Goal: Information Seeking & Learning: Learn about a topic

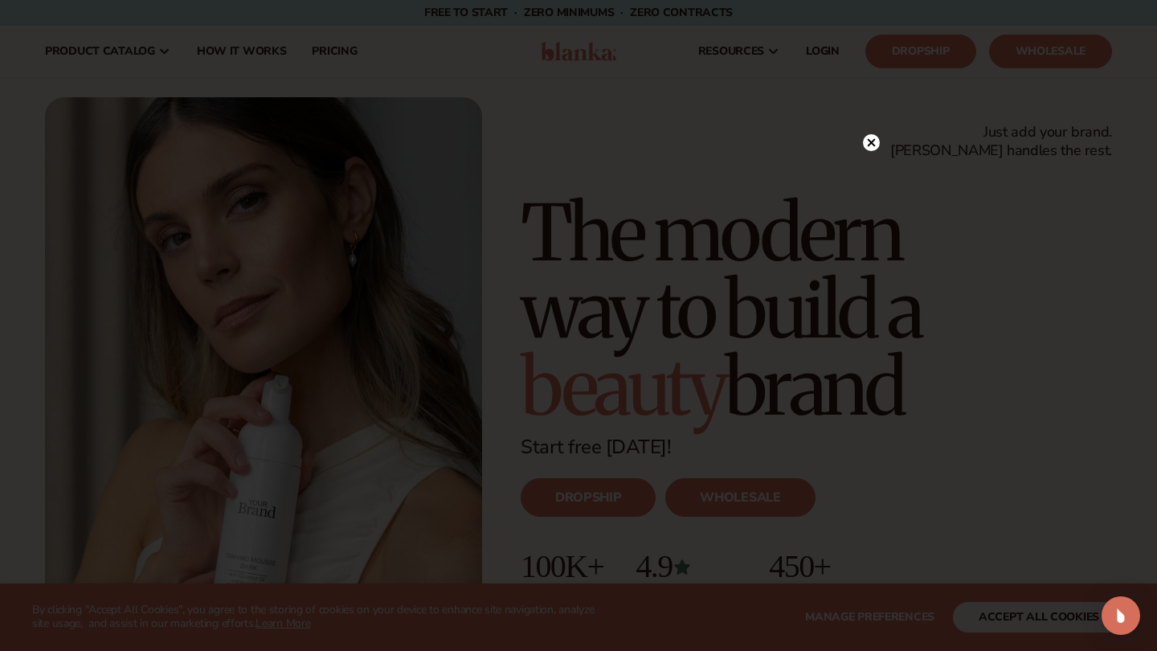
click at [874, 137] on circle at bounding box center [871, 142] width 17 height 17
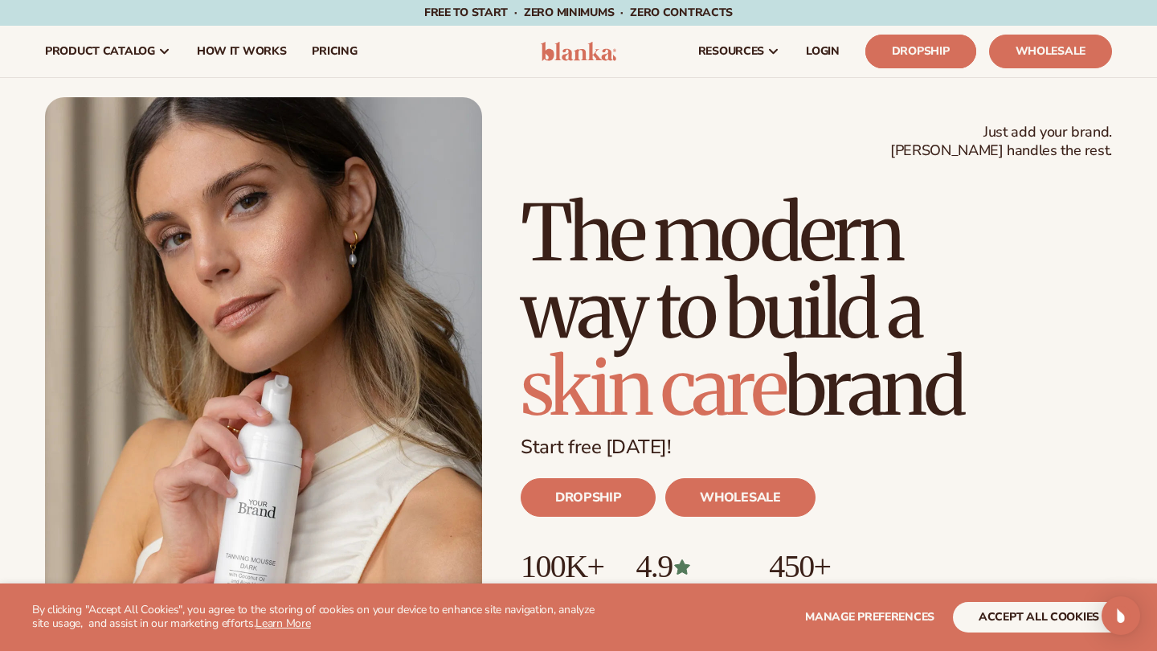
click at [902, 55] on link "Dropship" at bounding box center [921, 52] width 111 height 34
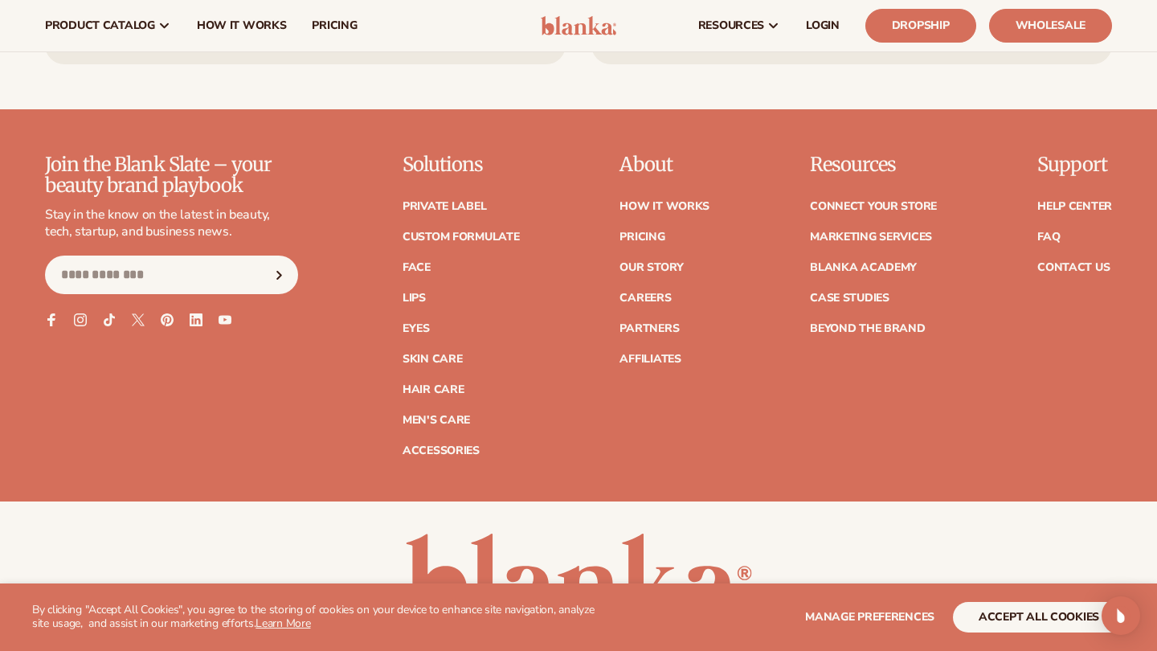
scroll to position [6643, 0]
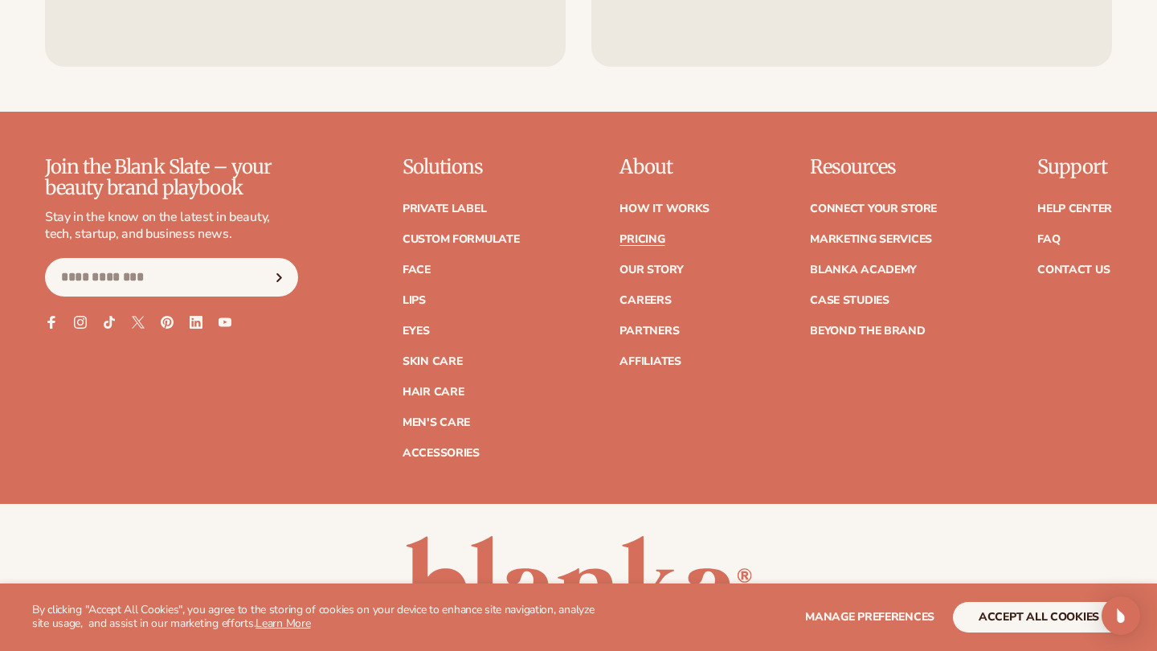
click at [649, 234] on link "Pricing" at bounding box center [642, 239] width 45 height 11
click at [635, 356] on link "Affiliates" at bounding box center [650, 361] width 61 height 11
click at [846, 203] on link "Connect your store" at bounding box center [873, 208] width 127 height 11
click at [1064, 264] on link "Contact Us" at bounding box center [1074, 269] width 72 height 11
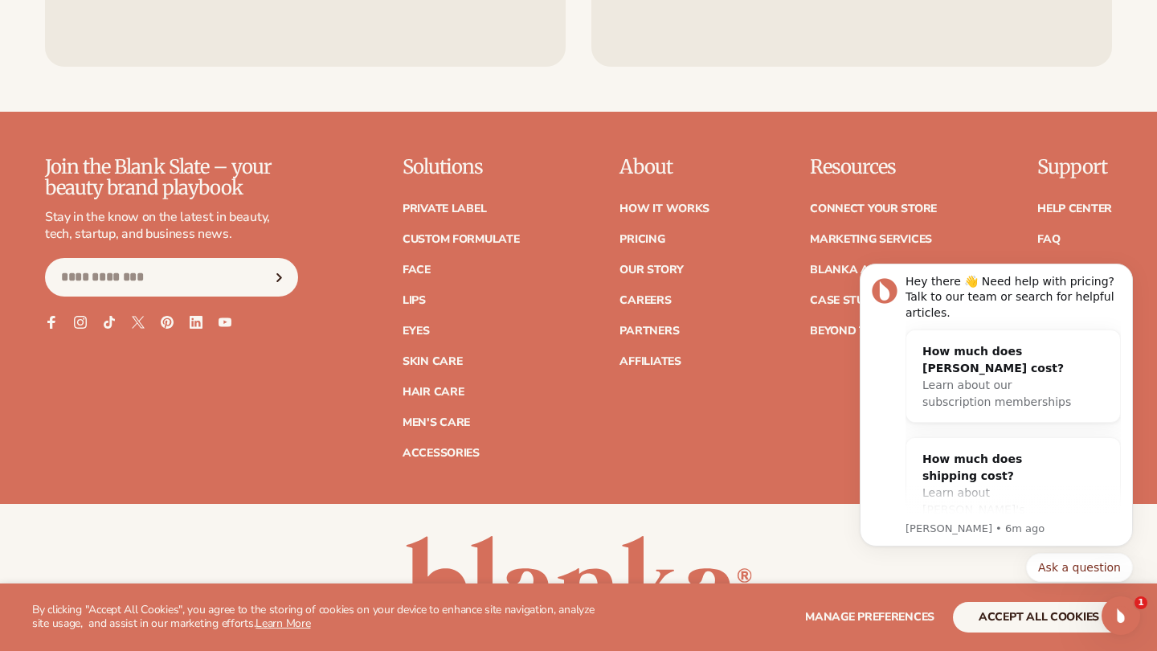
scroll to position [0, 0]
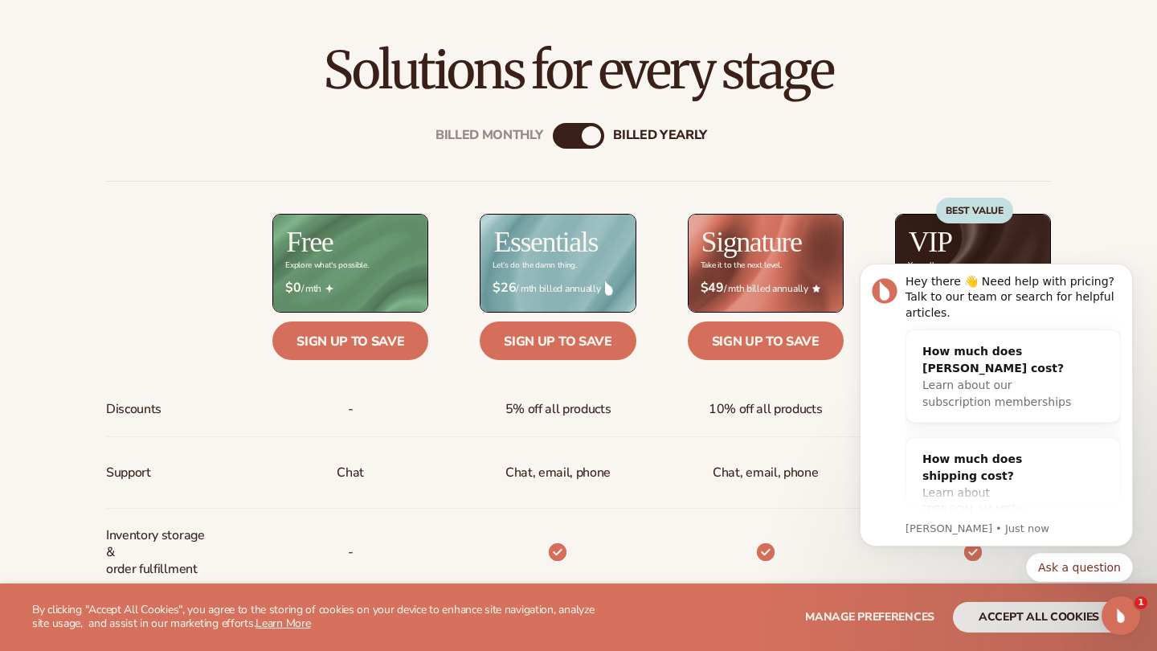
scroll to position [498, 0]
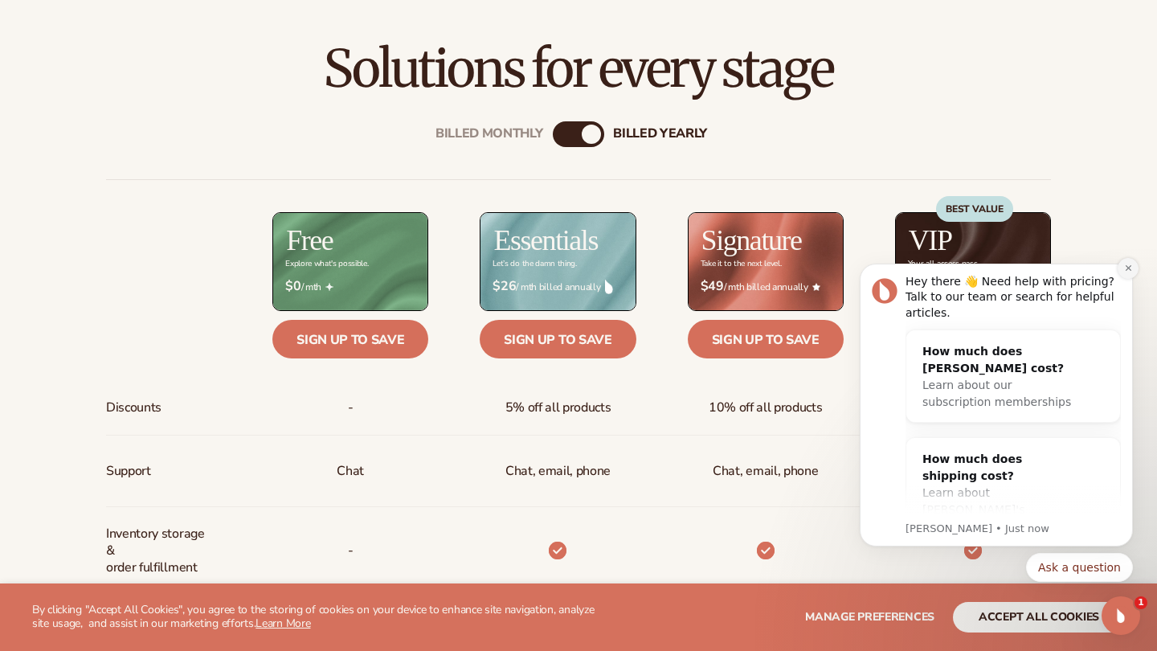
click at [1126, 268] on icon "Dismiss notification" at bounding box center [1128, 268] width 9 height 9
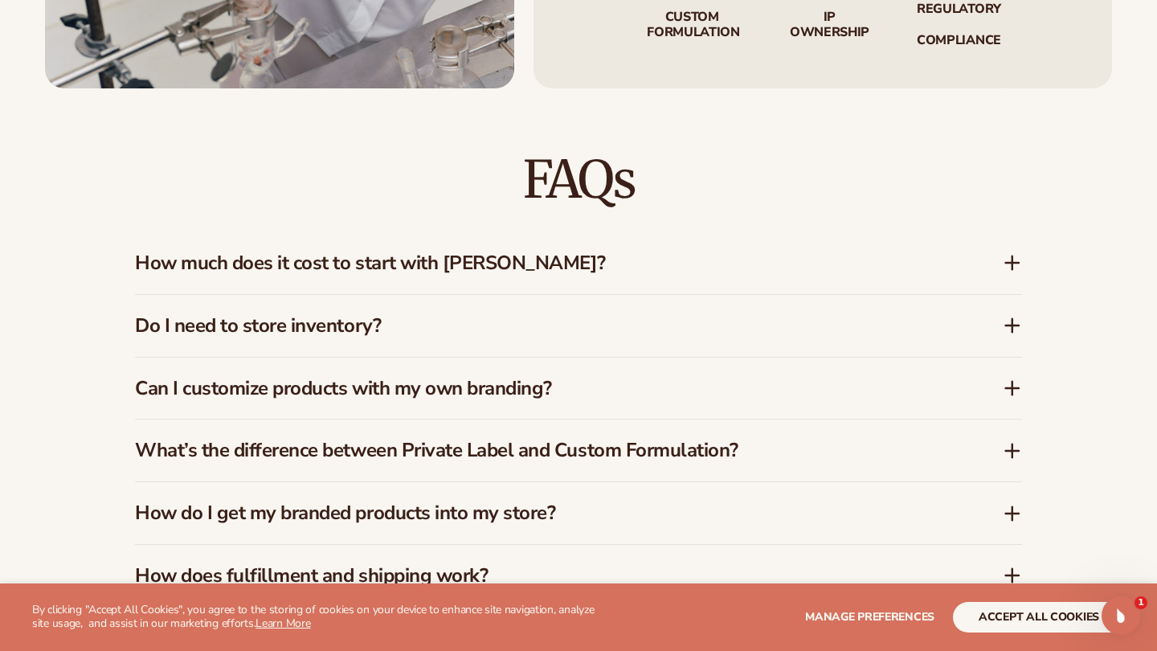
scroll to position [2469, 0]
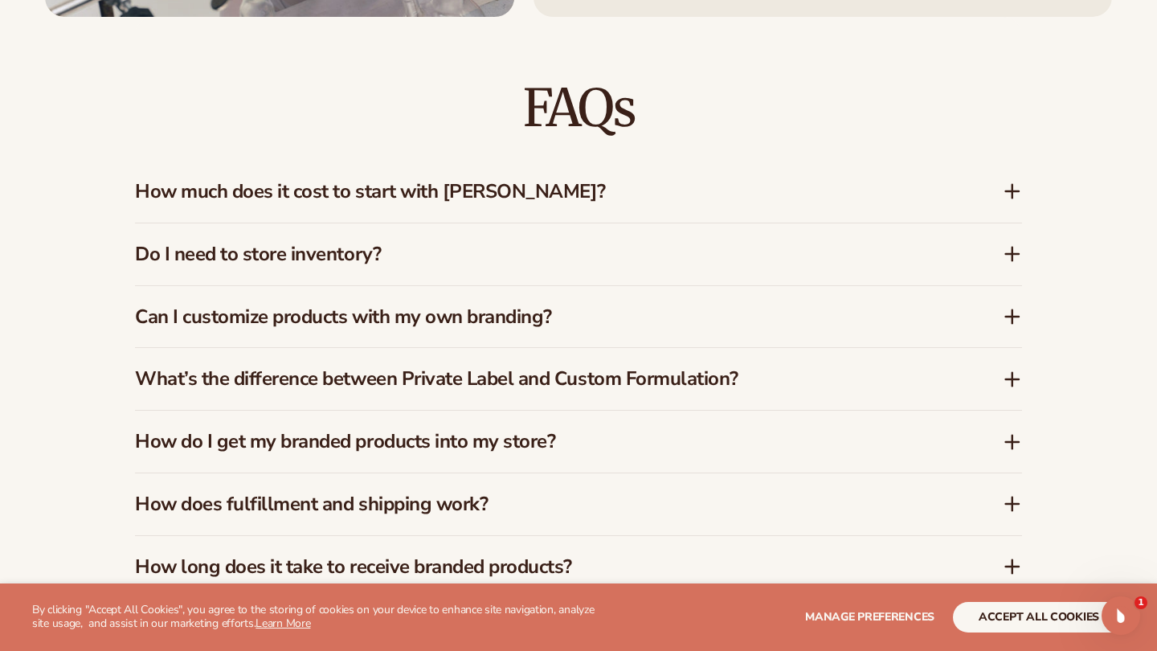
click at [630, 243] on h3 "Do I need to store inventory?" at bounding box center [545, 254] width 820 height 23
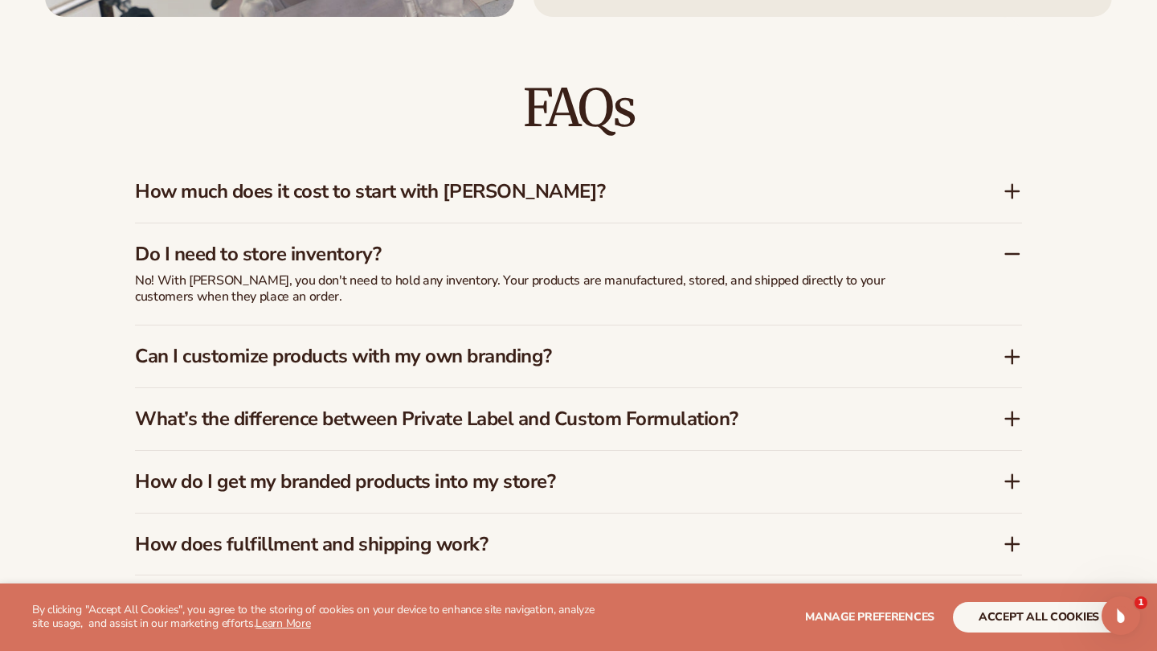
scroll to position [2472, 0]
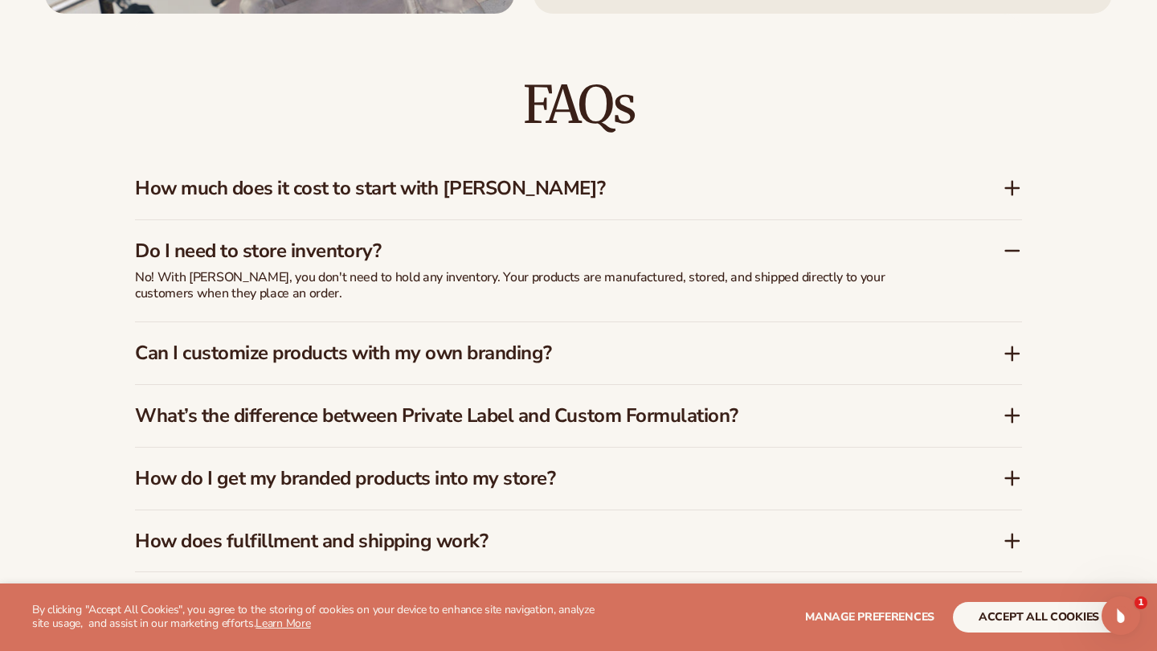
click at [620, 342] on h3 "Can I customize products with my own branding?" at bounding box center [545, 353] width 820 height 23
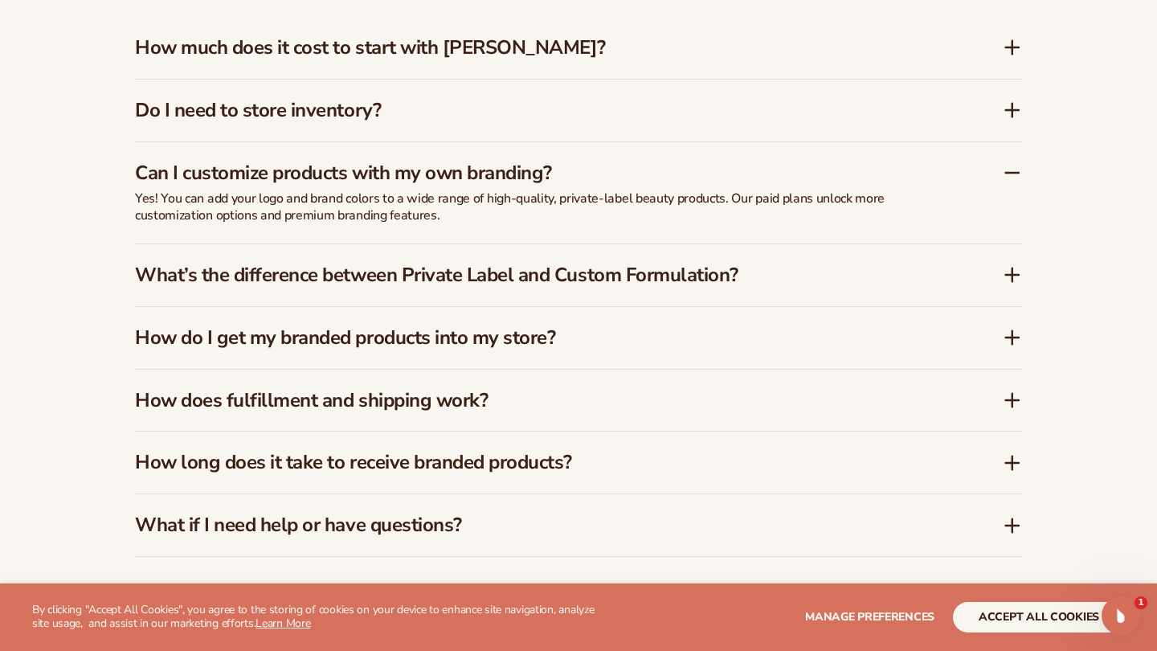
scroll to position [2622, 0]
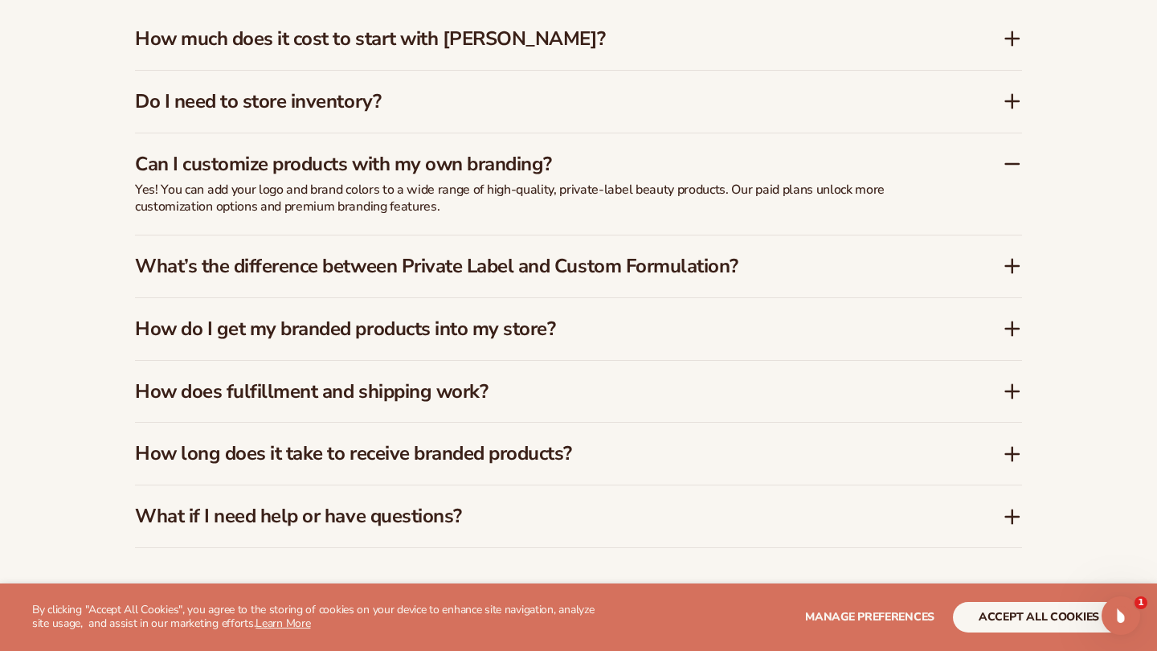
click at [632, 263] on h3 "What’s the difference between Private Label and Custom Formulation?" at bounding box center [545, 266] width 820 height 23
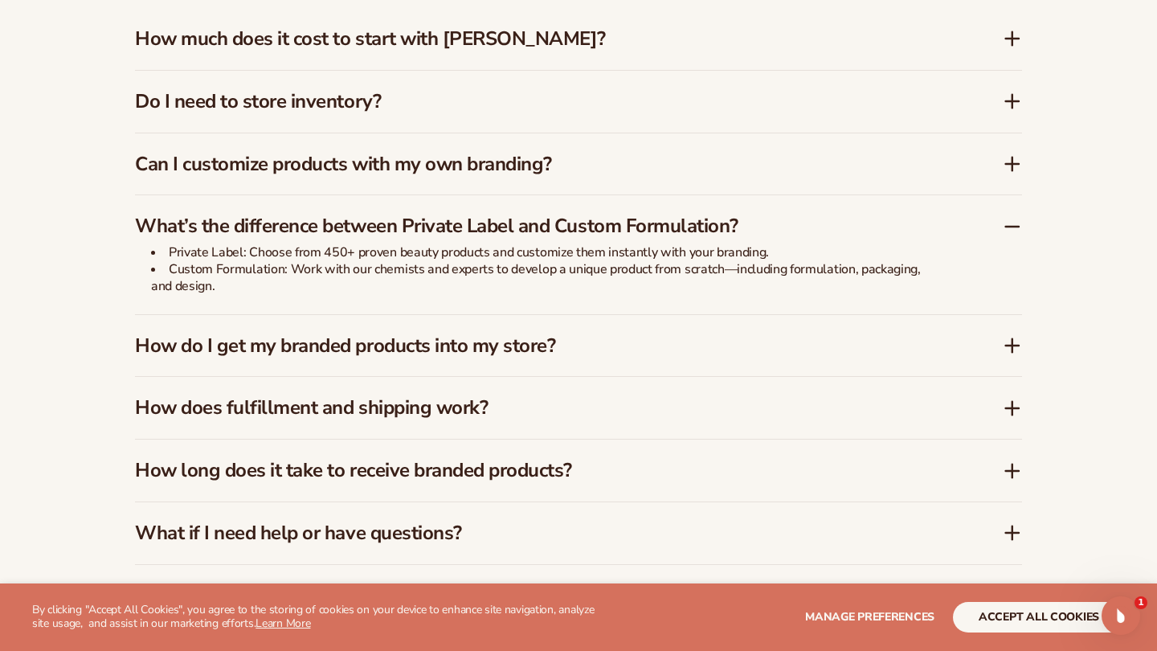
click at [632, 334] on h3 "How do I get my branded products into my store?" at bounding box center [545, 345] width 820 height 23
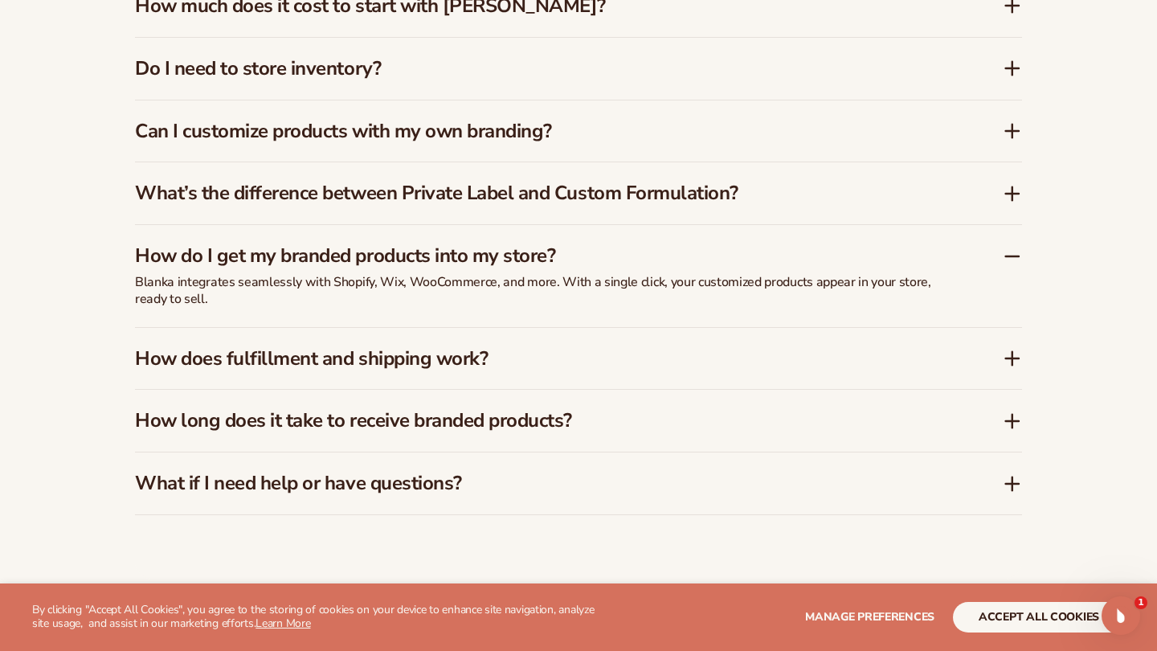
scroll to position [2674, 0]
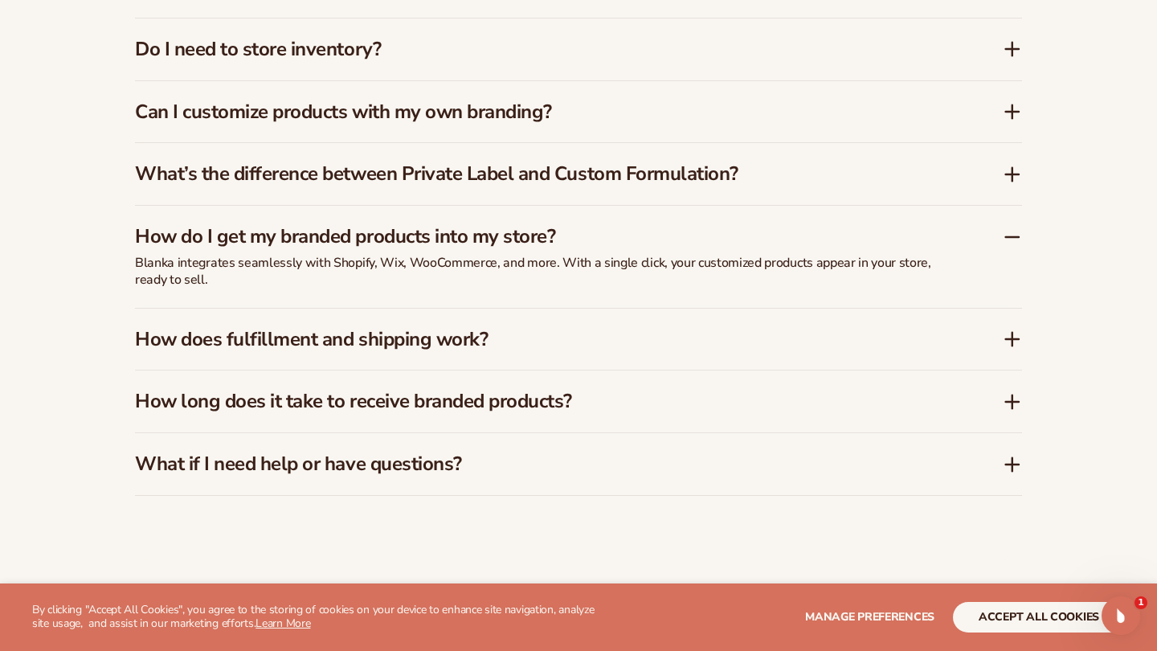
click at [632, 328] on h3 "How does fulfillment and shipping work?" at bounding box center [545, 339] width 820 height 23
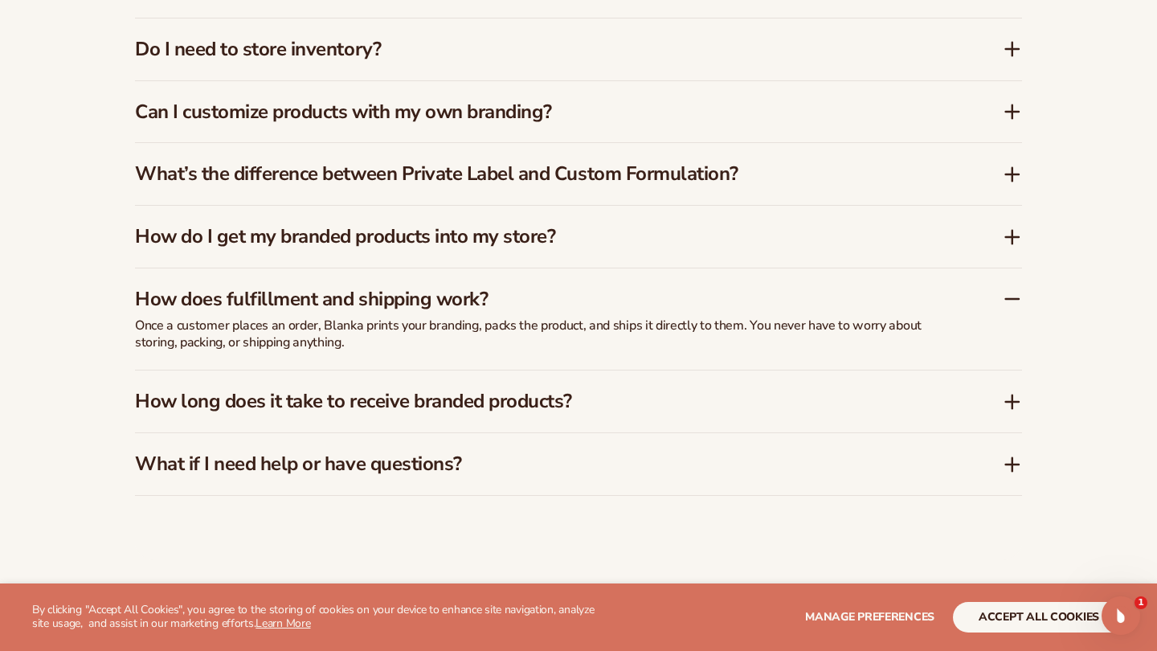
click at [620, 390] on h3 "How long does it take to receive branded products?" at bounding box center [545, 401] width 820 height 23
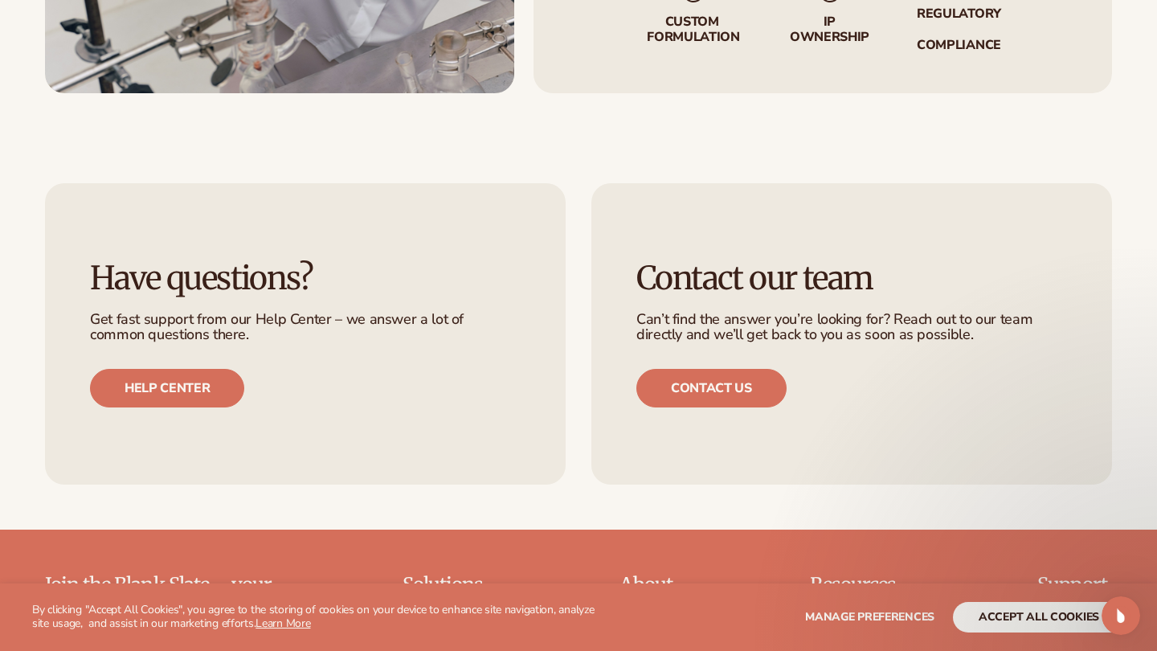
scroll to position [3757, 0]
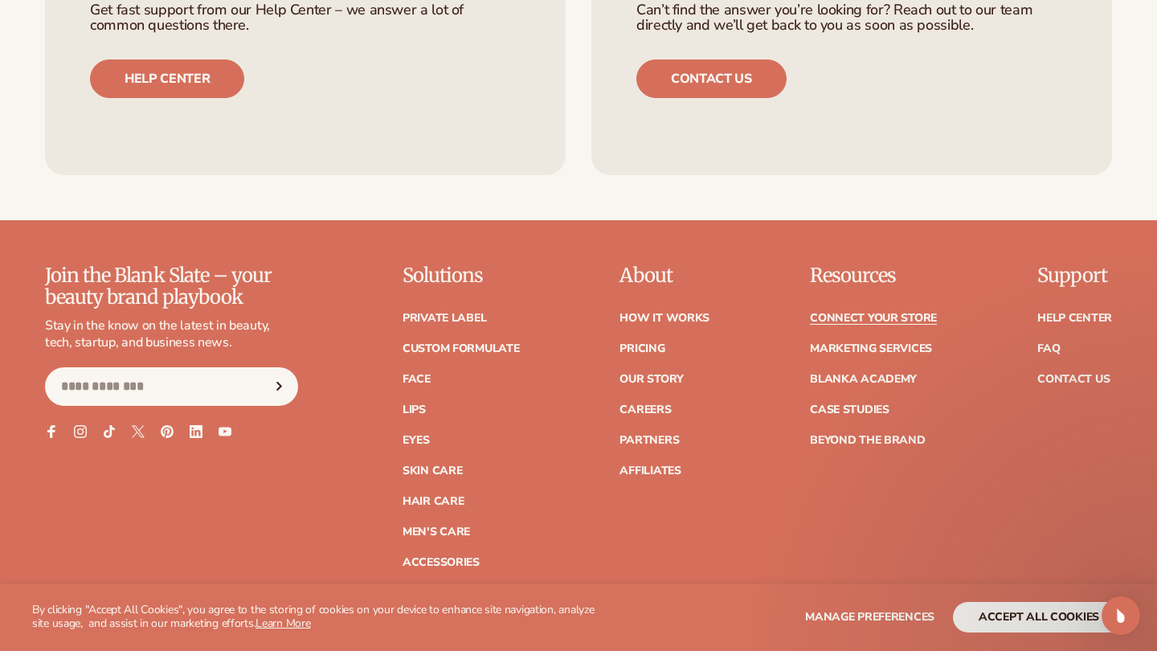
scroll to position [1935, 0]
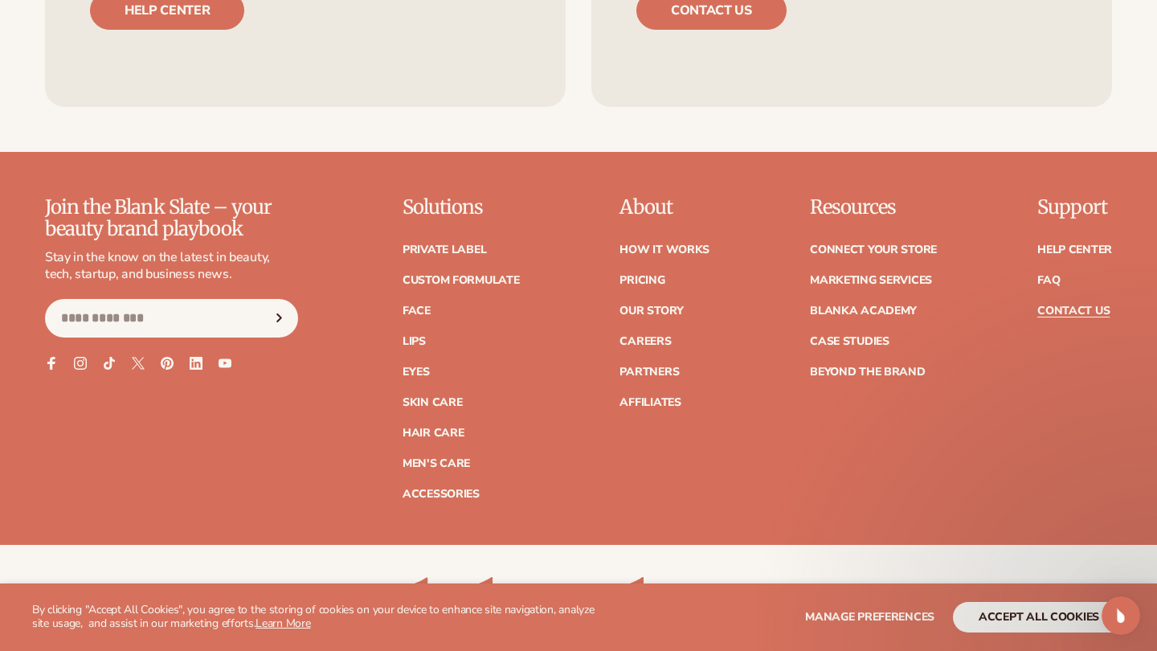
scroll to position [1310, 0]
click at [663, 248] on link "How It Works" at bounding box center [665, 249] width 90 height 11
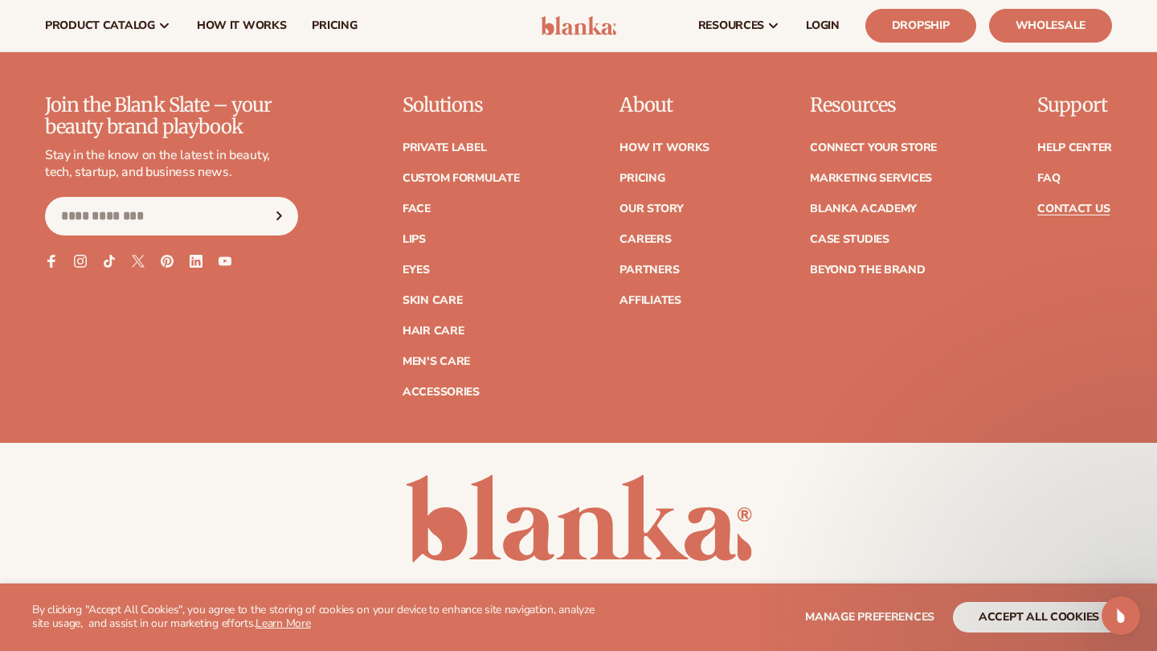
scroll to position [1406, 0]
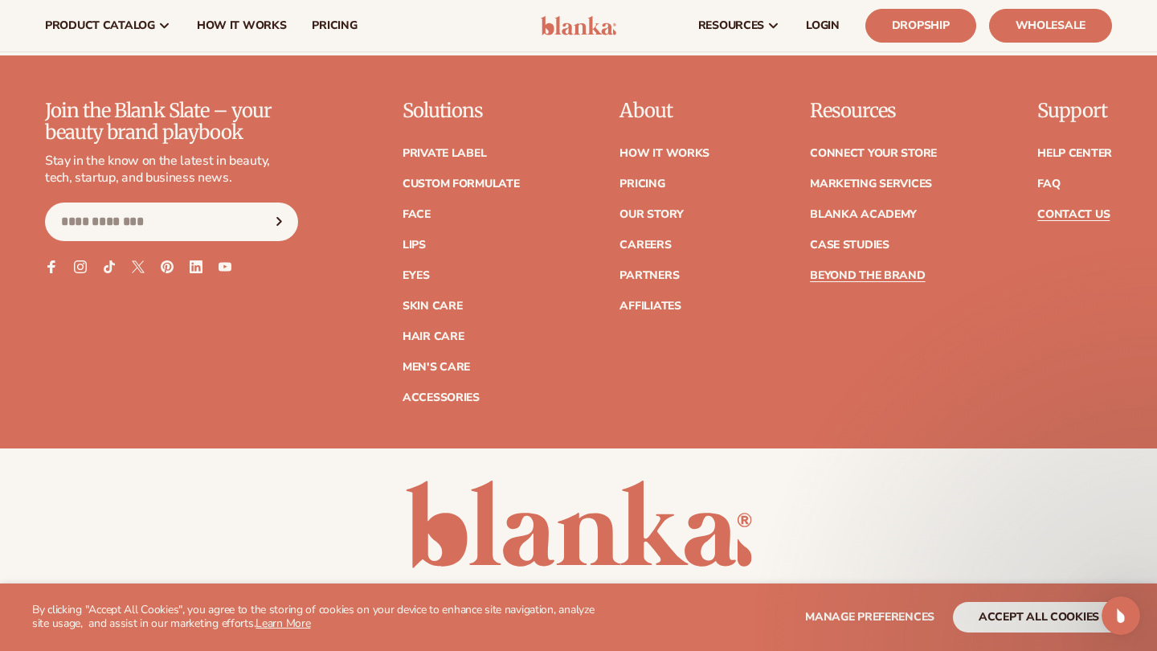
click at [899, 279] on link "Beyond the brand" at bounding box center [868, 275] width 116 height 11
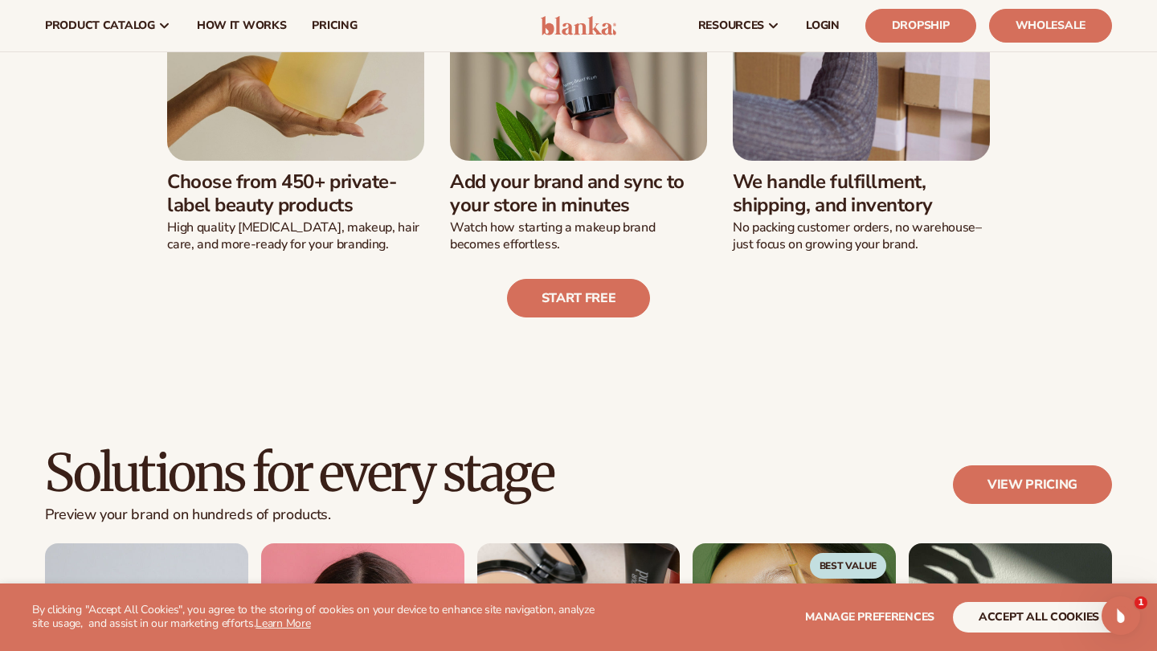
scroll to position [550, 0]
click at [792, 207] on h3 "We handle fulfillment, shipping, and inventory" at bounding box center [861, 194] width 257 height 47
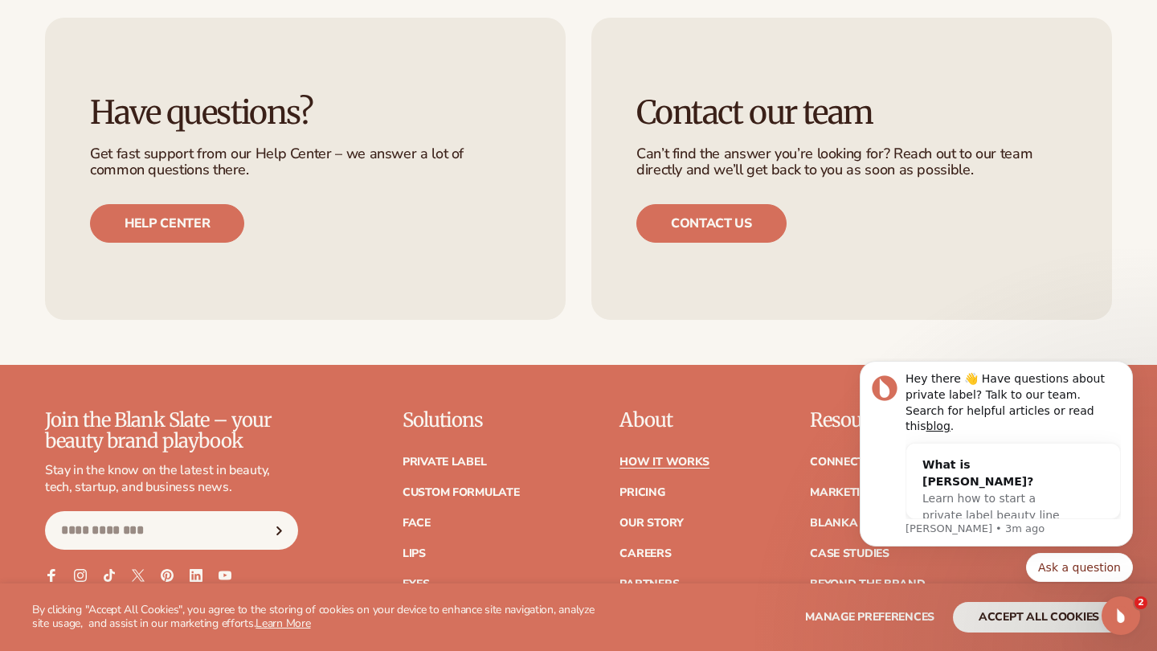
scroll to position [3647, 0]
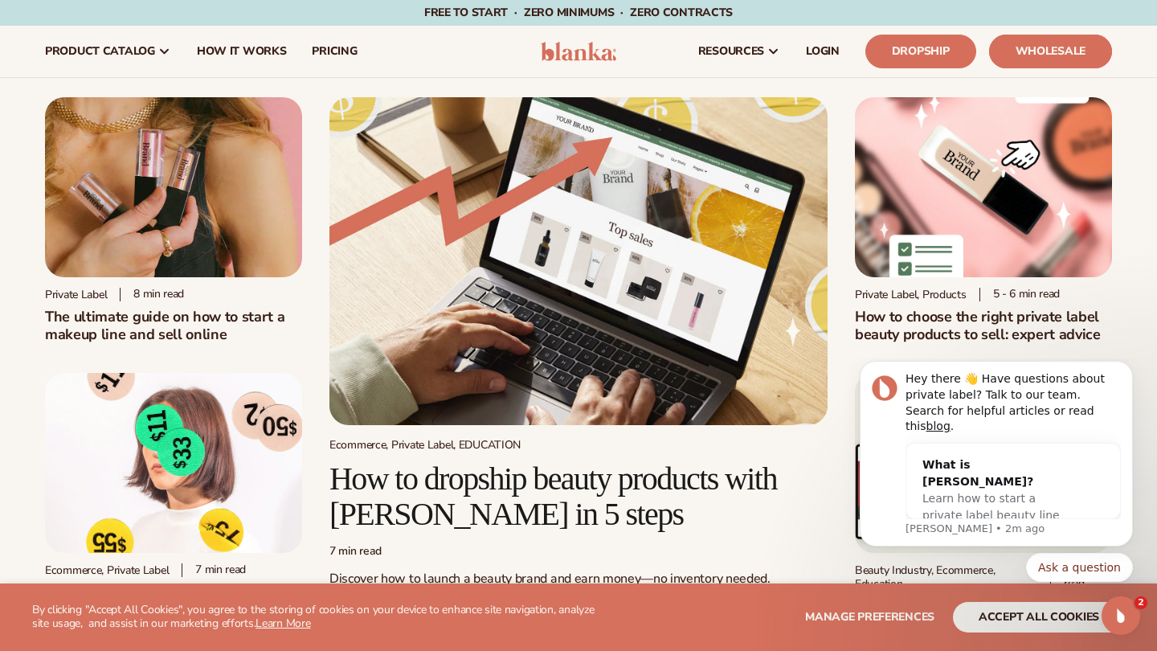
click at [1065, 55] on link "Wholesale" at bounding box center [1050, 52] width 123 height 34
click at [347, 53] on span "pricing" at bounding box center [334, 51] width 45 height 13
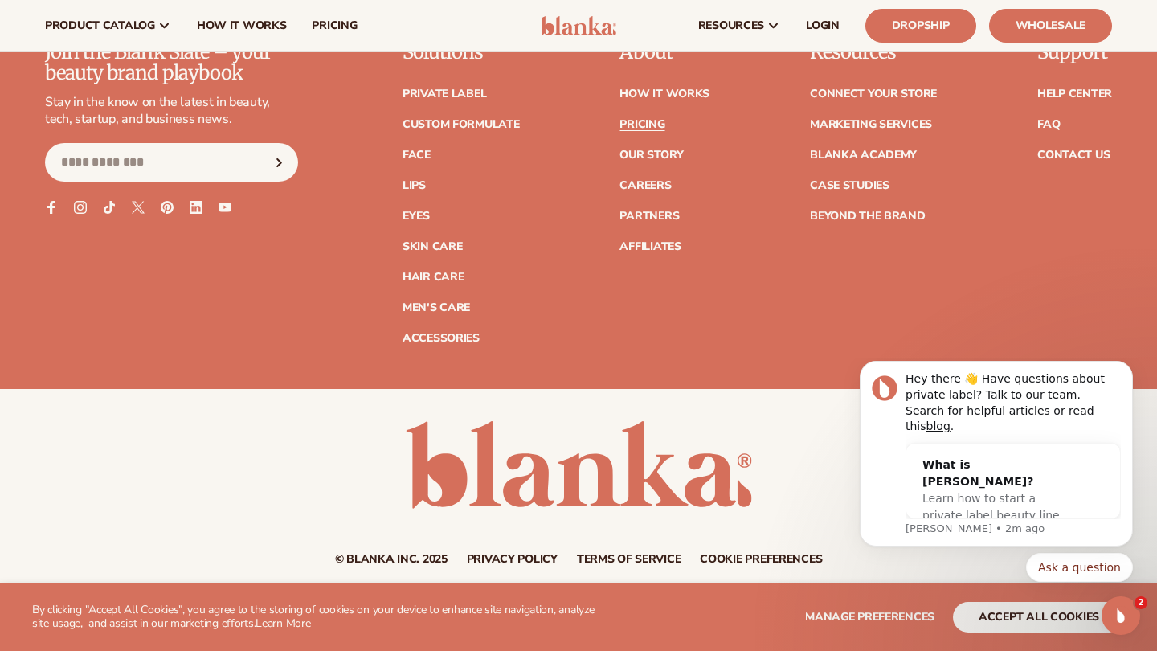
scroll to position [3585, 0]
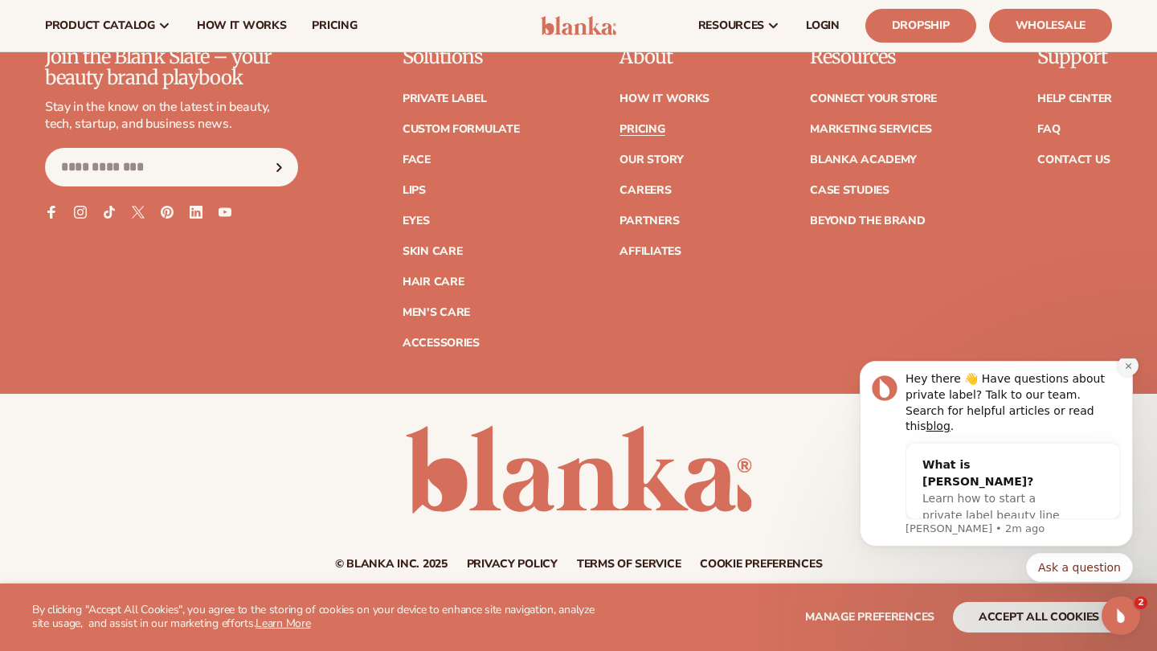
click at [1126, 376] on button "Dismiss notification" at bounding box center [1128, 365] width 21 height 21
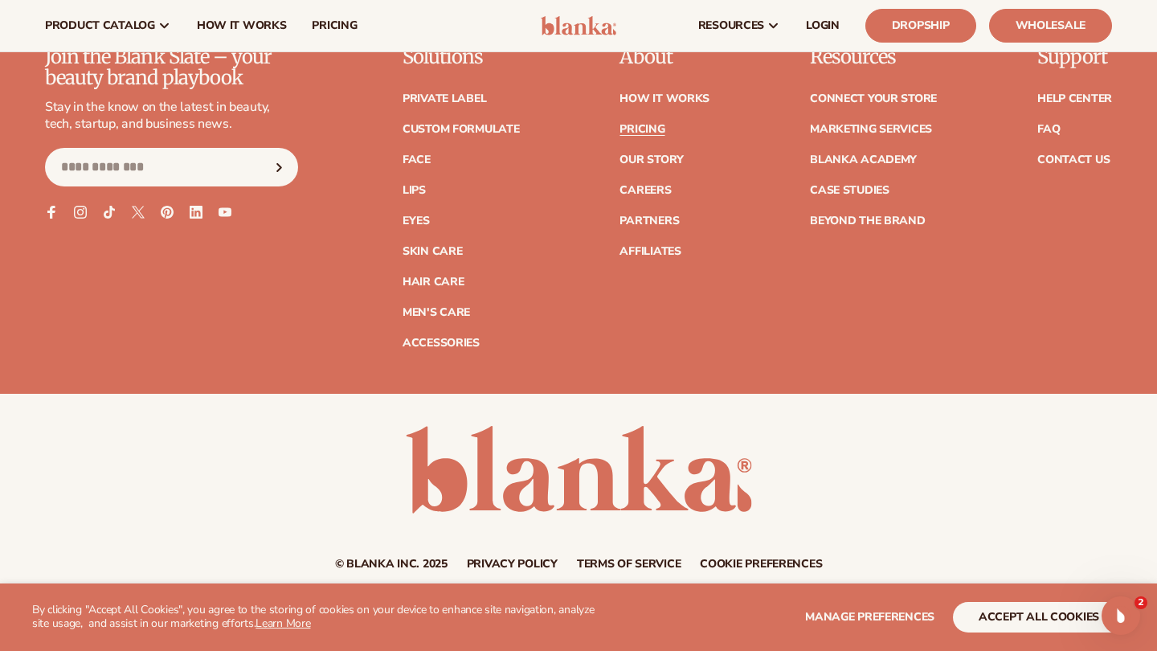
click at [647, 559] on link "Terms of service" at bounding box center [629, 564] width 104 height 11
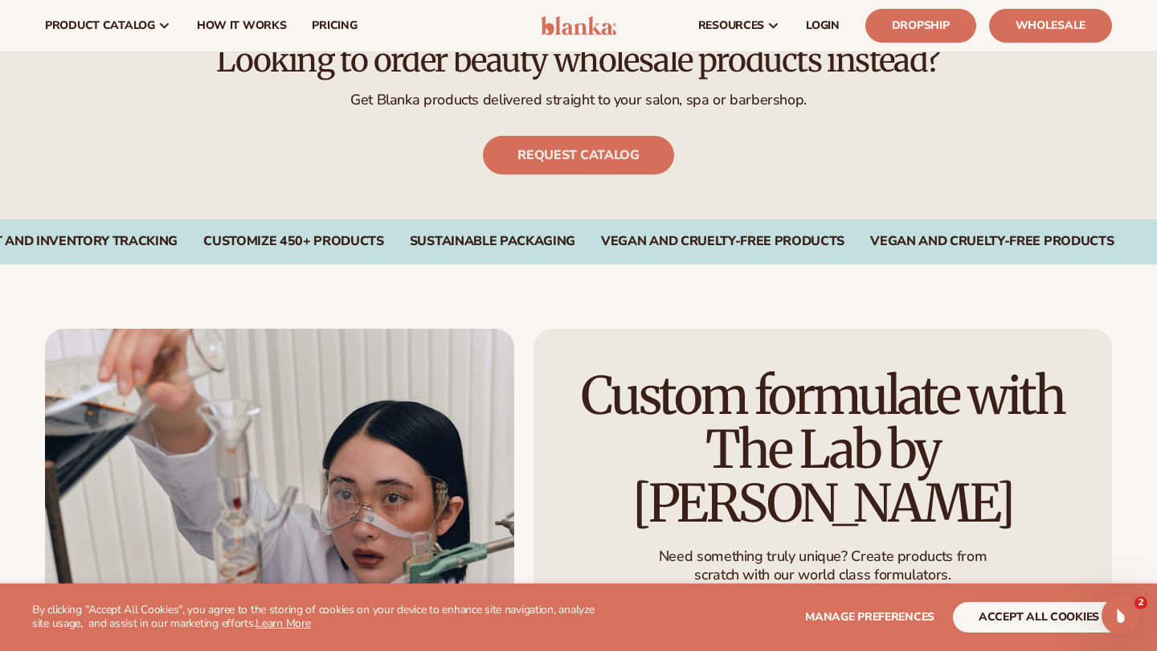
scroll to position [1147, 0]
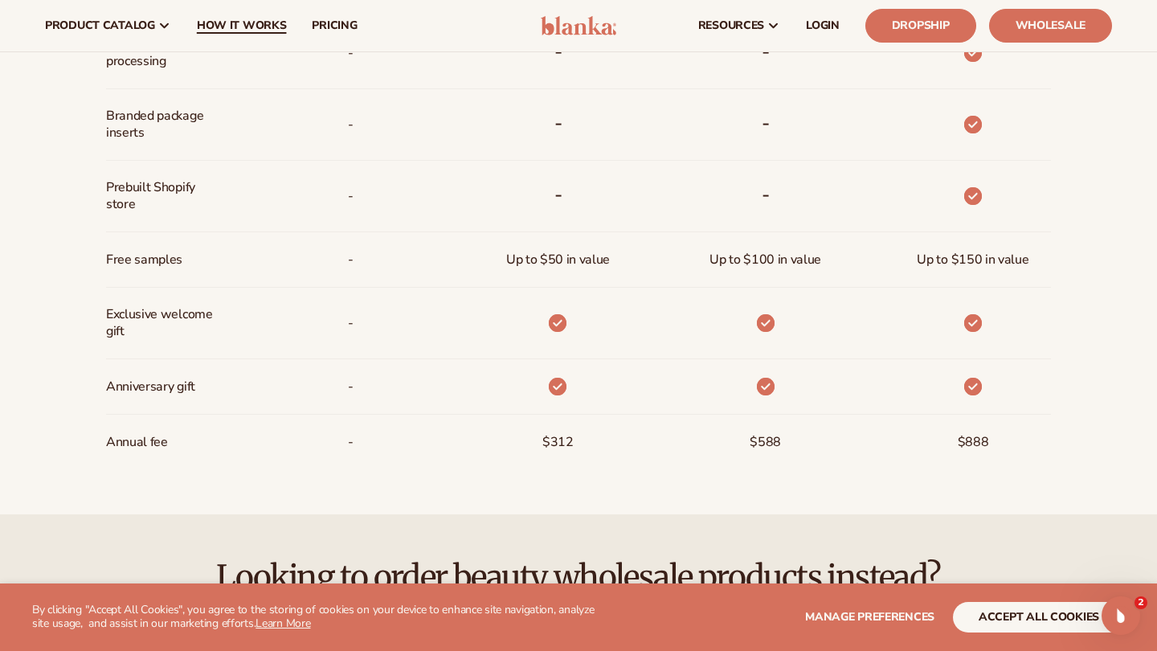
click at [254, 19] on span "How It Works" at bounding box center [242, 25] width 90 height 13
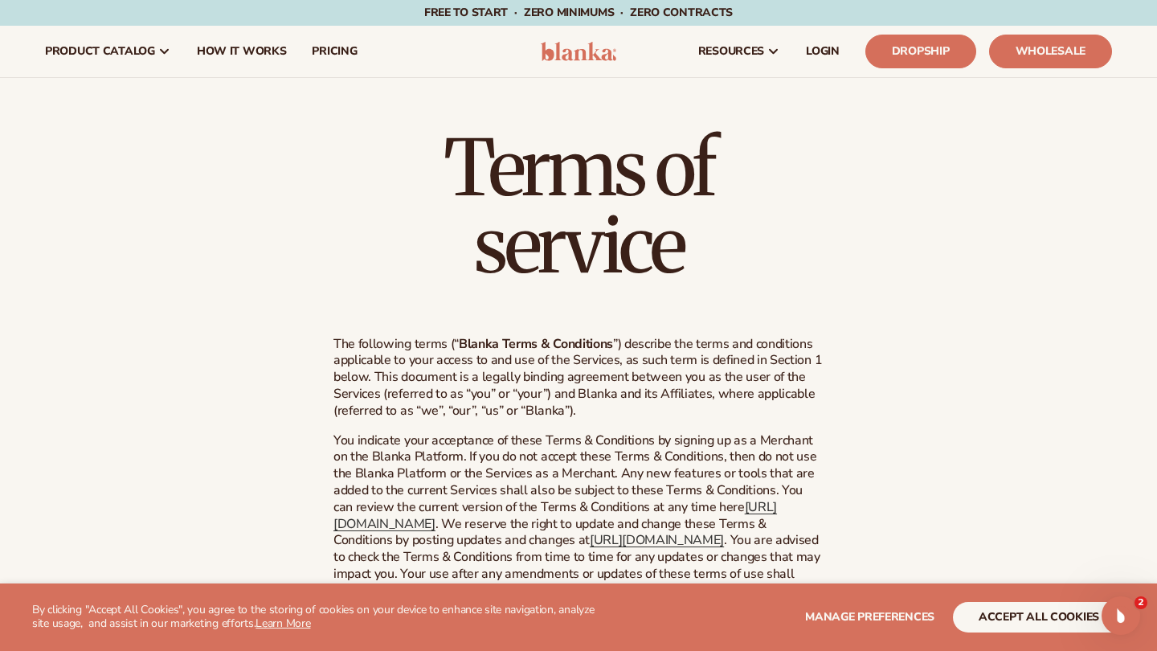
scroll to position [30, 0]
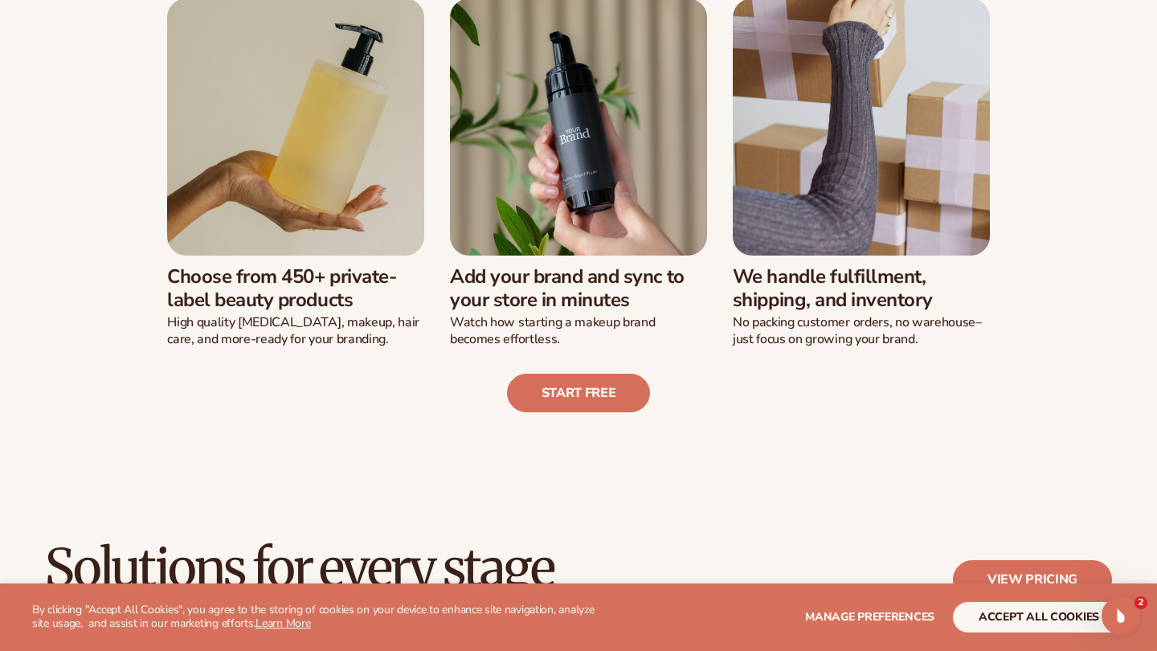
scroll to position [456, 0]
click at [819, 186] on img at bounding box center [861, 126] width 257 height 257
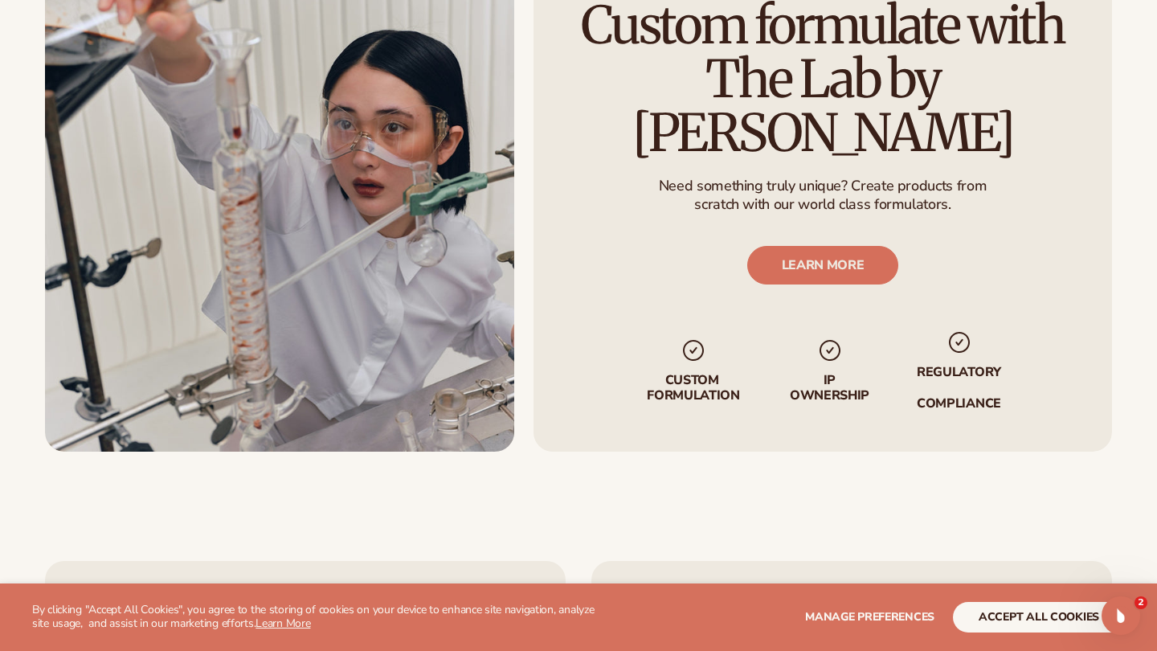
scroll to position [3002, 0]
click at [824, 338] on img at bounding box center [830, 351] width 26 height 26
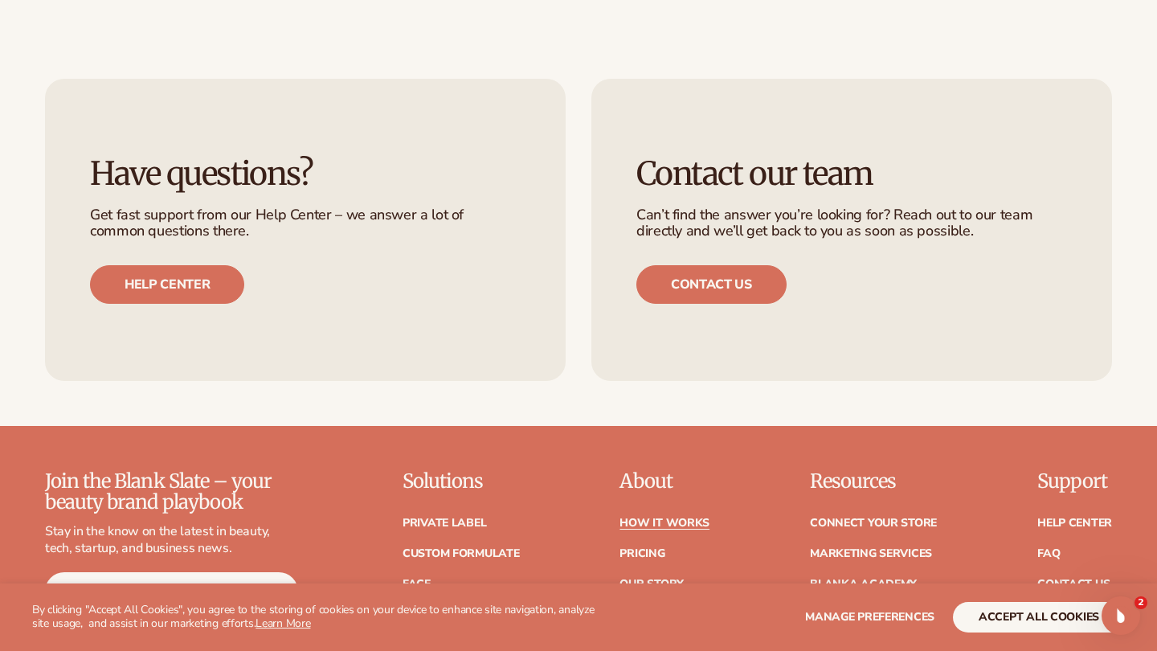
scroll to position [3498, 0]
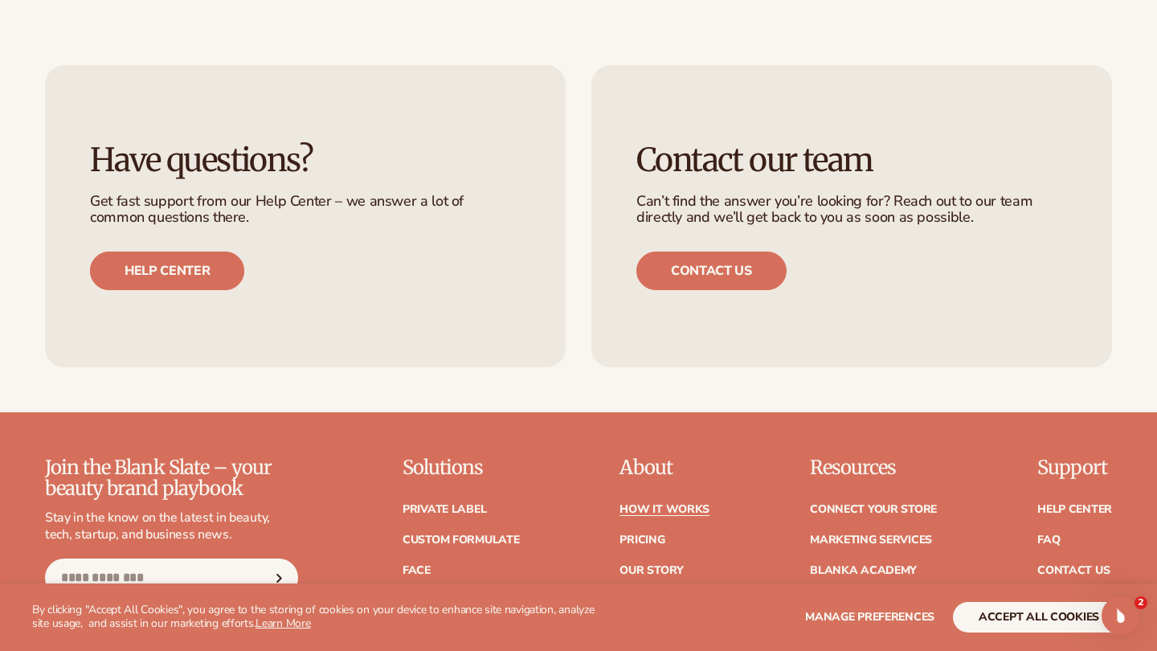
click at [160, 252] on link "Help center" at bounding box center [167, 271] width 154 height 39
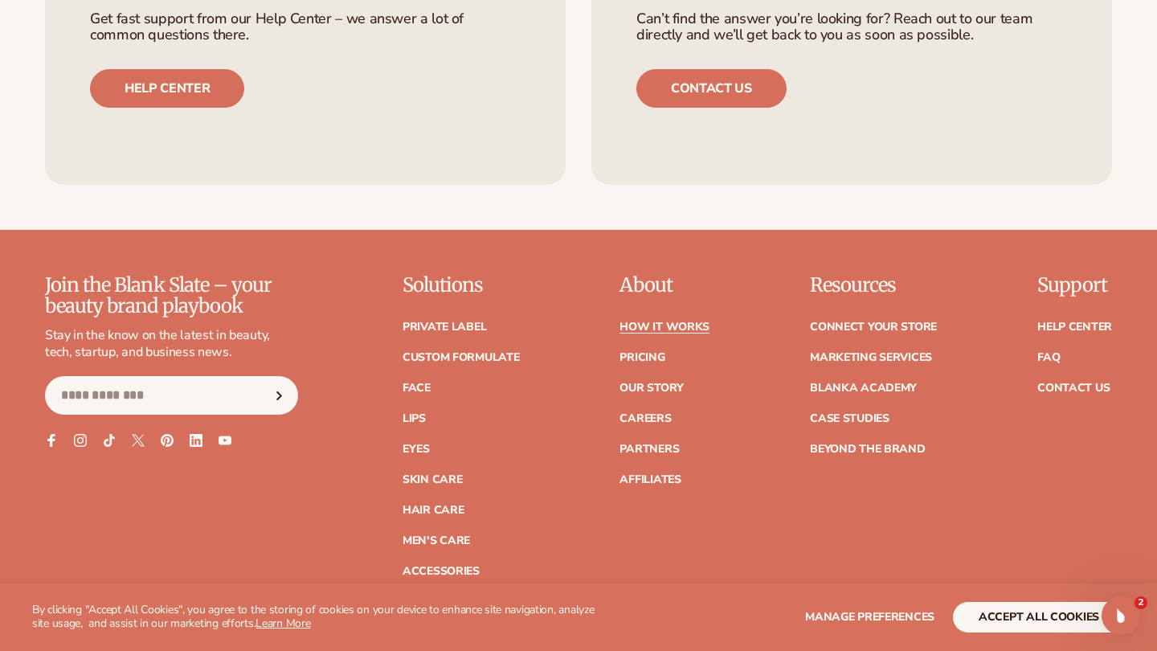
scroll to position [3898, 0]
